Goal: Navigation & Orientation: Find specific page/section

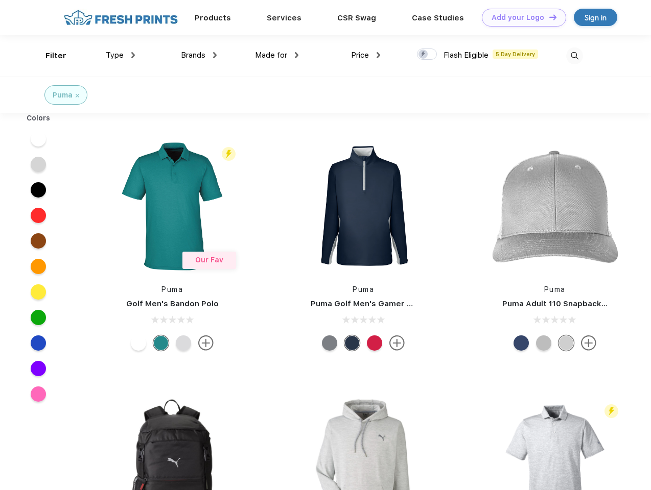
click at [520, 17] on link "Add your Logo Design Tool" at bounding box center [524, 18] width 84 height 18
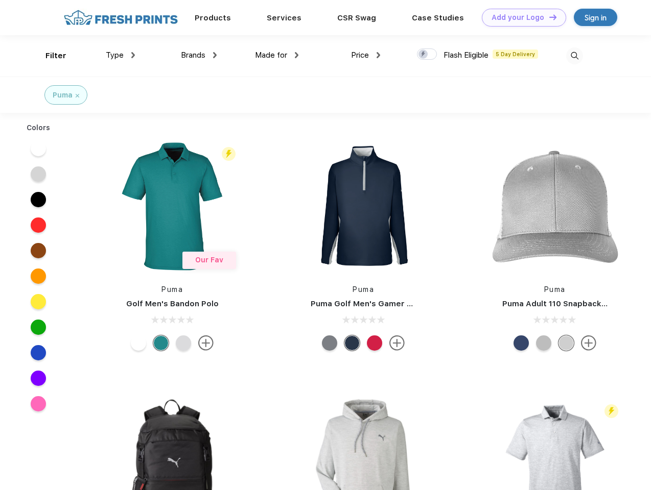
click at [0, 0] on div "Design Tool" at bounding box center [0, 0] width 0 height 0
click at [548, 17] on link "Add your Logo Design Tool" at bounding box center [524, 18] width 84 height 18
click at [49, 56] on div "Filter" at bounding box center [55, 56] width 21 height 12
click at [121, 55] on span "Type" at bounding box center [115, 55] width 18 height 9
click at [199, 55] on span "Brands" at bounding box center [193, 55] width 25 height 9
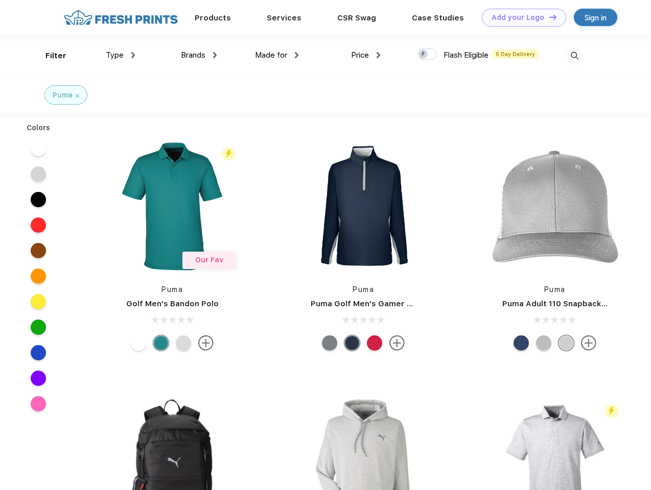
click at [277, 55] on span "Made for" at bounding box center [271, 55] width 32 height 9
click at [366, 55] on span "Price" at bounding box center [360, 55] width 18 height 9
click at [427, 55] on div at bounding box center [427, 54] width 20 height 11
click at [423, 55] on input "checkbox" at bounding box center [420, 51] width 7 height 7
click at [574, 56] on img at bounding box center [574, 55] width 17 height 17
